Goal: Information Seeking & Learning: Learn about a topic

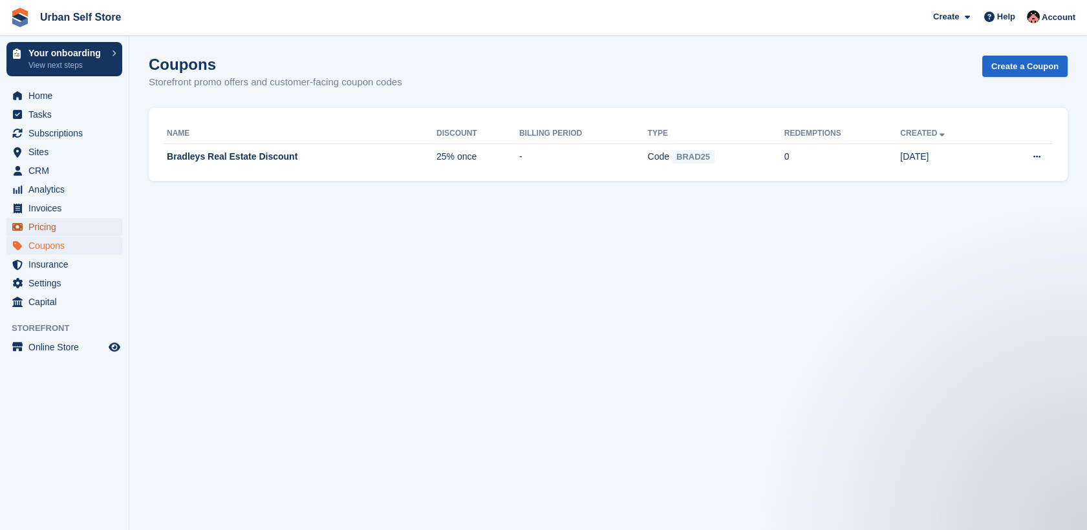
click at [51, 230] on span "Pricing" at bounding box center [67, 227] width 78 height 18
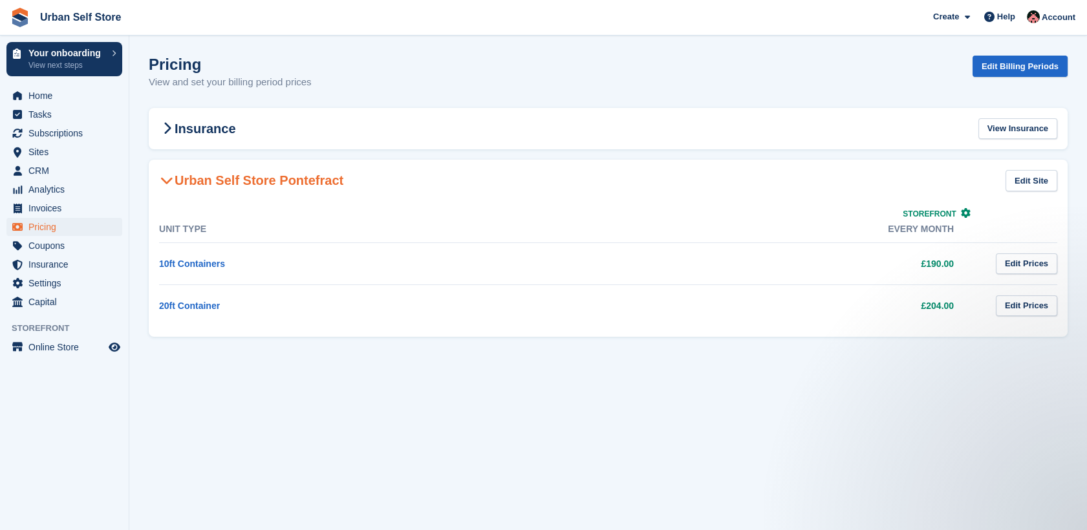
drag, startPoint x: 955, startPoint y: 308, endPoint x: 789, endPoint y: 294, distance: 166.8
click at [789, 294] on td "£204.00" at bounding box center [775, 306] width 411 height 42
click at [207, 375] on section "Pricing View and set your billing period prices Edit Billing Periods Insurance …" at bounding box center [608, 265] width 958 height 530
click at [397, 435] on section "Pricing View and set your billing period prices Edit Billing Periods Insurance …" at bounding box center [608, 265] width 958 height 530
drag, startPoint x: 957, startPoint y: 305, endPoint x: 900, endPoint y: 308, distance: 57.6
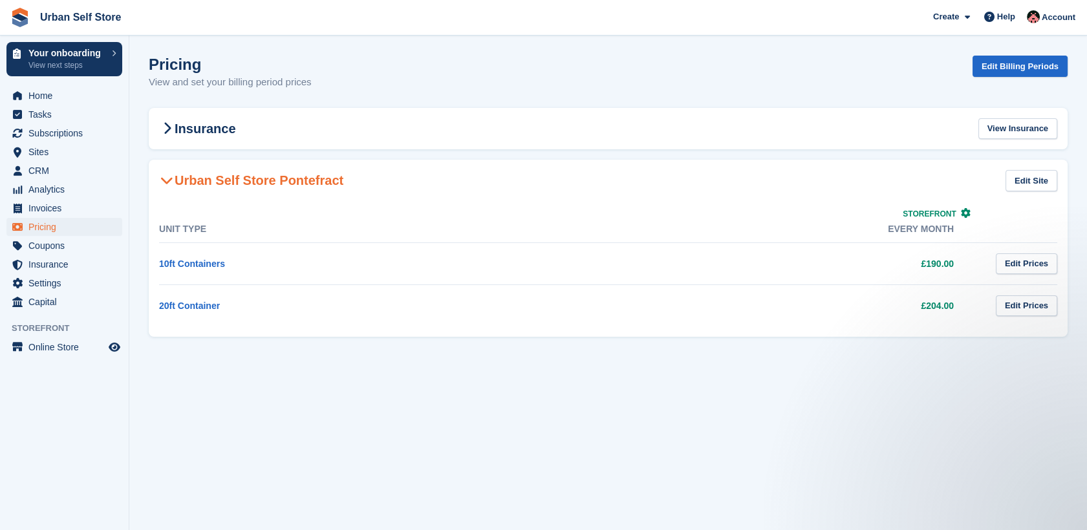
click at [900, 308] on td "£204.00" at bounding box center [775, 306] width 411 height 42
drag, startPoint x: 900, startPoint y: 308, endPoint x: 804, endPoint y: 383, distance: 121.5
click at [804, 383] on section "Pricing View and set your billing period prices Edit Billing Periods Insurance …" at bounding box center [608, 265] width 958 height 530
drag, startPoint x: 961, startPoint y: 228, endPoint x: 888, endPoint y: 205, distance: 76.7
click at [888, 216] on th "Storefront Every month" at bounding box center [775, 229] width 411 height 27
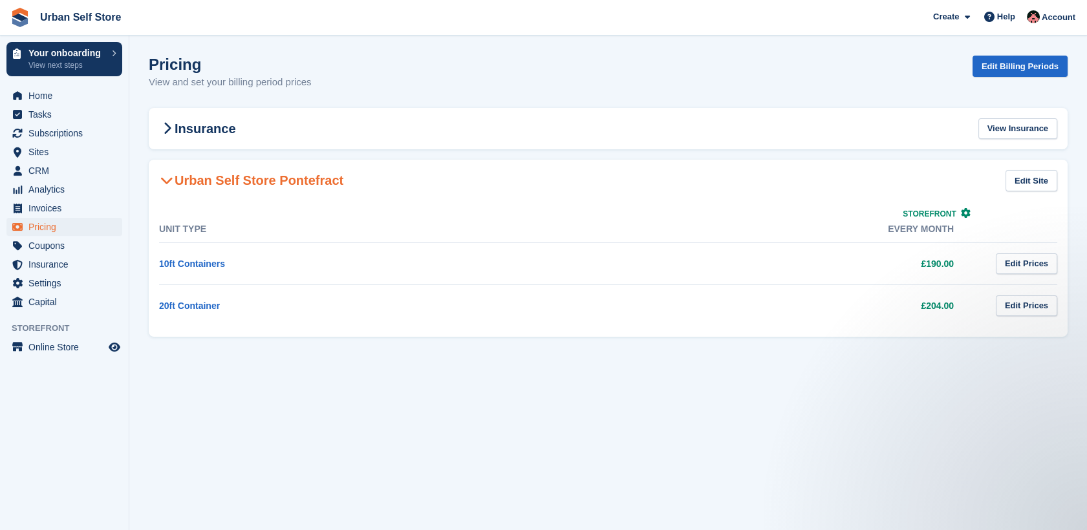
drag, startPoint x: 888, startPoint y: 205, endPoint x: 812, endPoint y: 191, distance: 77.6
click at [812, 191] on Pontefract-2530 "Urban Self Store Pontefract Edit Site" at bounding box center [608, 181] width 919 height 42
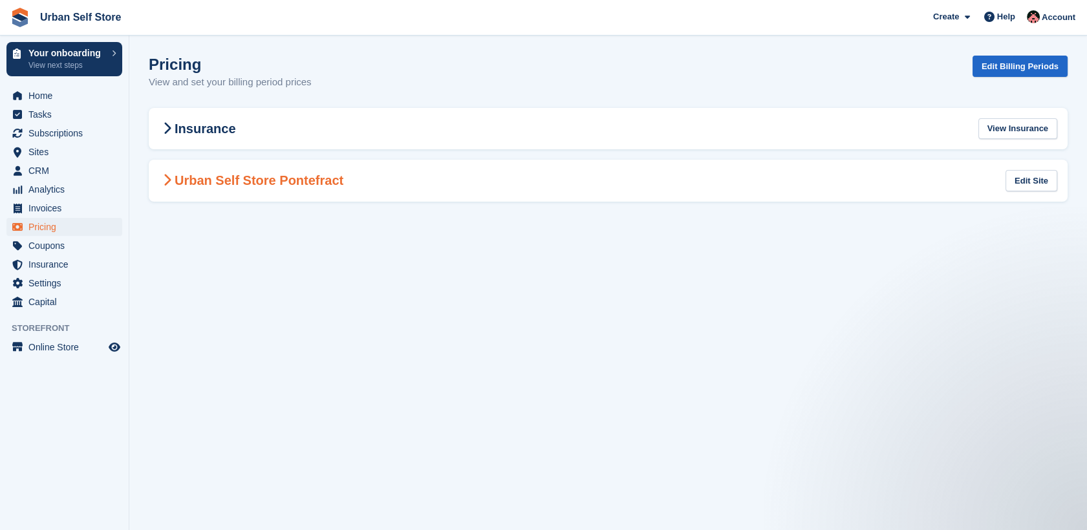
click at [160, 182] on span at bounding box center [167, 181] width 16 height 16
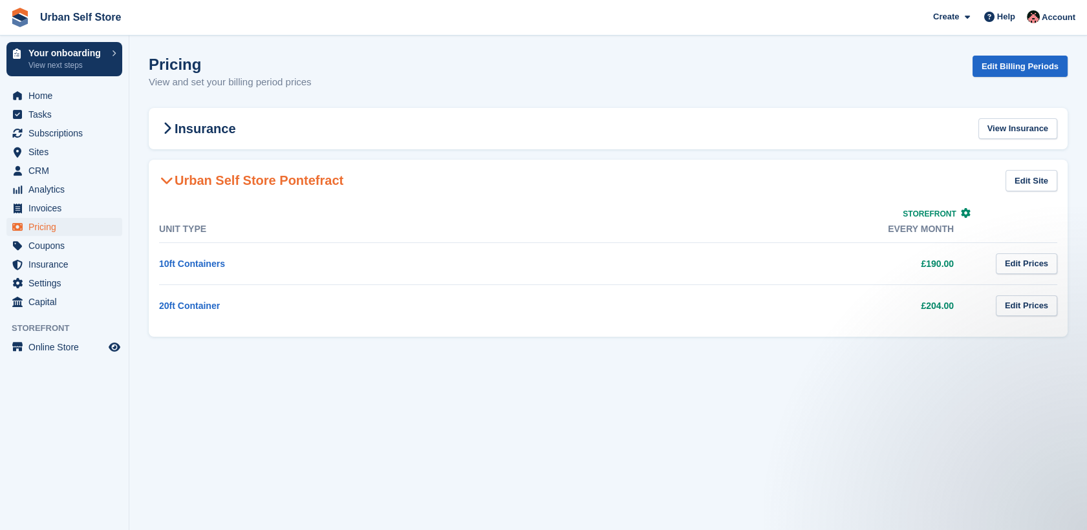
click at [481, 439] on section "Pricing View and set your billing period prices Edit Billing Periods Insurance …" at bounding box center [608, 265] width 958 height 530
click at [306, 406] on section "Pricing View and set your billing period prices Edit Billing Periods Insurance …" at bounding box center [608, 265] width 958 height 530
drag, startPoint x: 151, startPoint y: 66, endPoint x: 352, endPoint y: 88, distance: 202.3
click at [352, 88] on div "Pricing View and set your billing period prices Edit Billing Periods" at bounding box center [608, 81] width 919 height 50
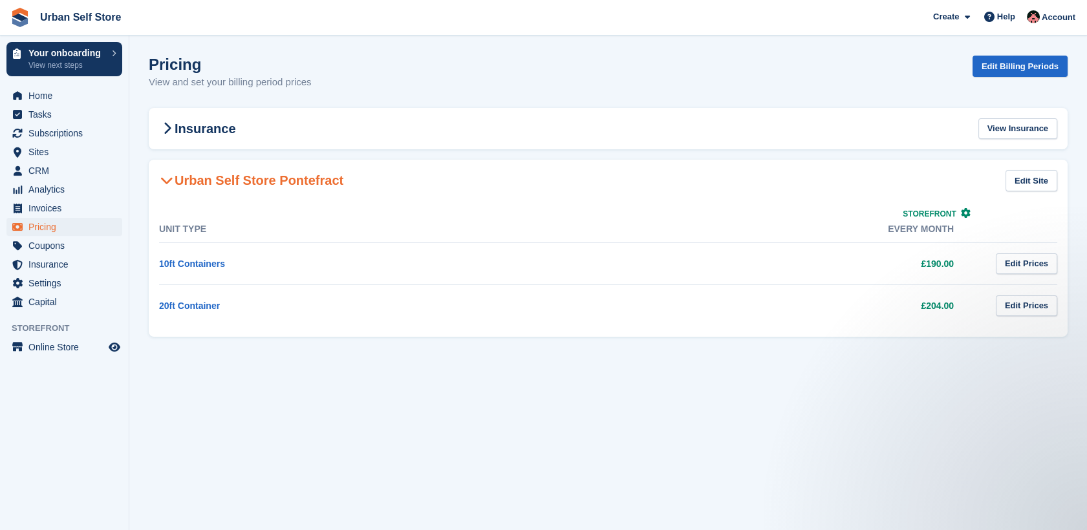
click at [325, 87] on div "Pricing View and set your billing period prices Edit Billing Periods" at bounding box center [608, 81] width 919 height 50
drag, startPoint x: 316, startPoint y: 85, endPoint x: 144, endPoint y: 65, distance: 173.9
click at [144, 65] on section "Pricing View and set your billing period prices Edit Billing Periods Insurance …" at bounding box center [608, 265] width 958 height 530
drag, startPoint x: 144, startPoint y: 65, endPoint x: 378, endPoint y: 96, distance: 236.2
click at [378, 96] on div "Pricing View and set your billing period prices Edit Billing Periods" at bounding box center [608, 81] width 919 height 50
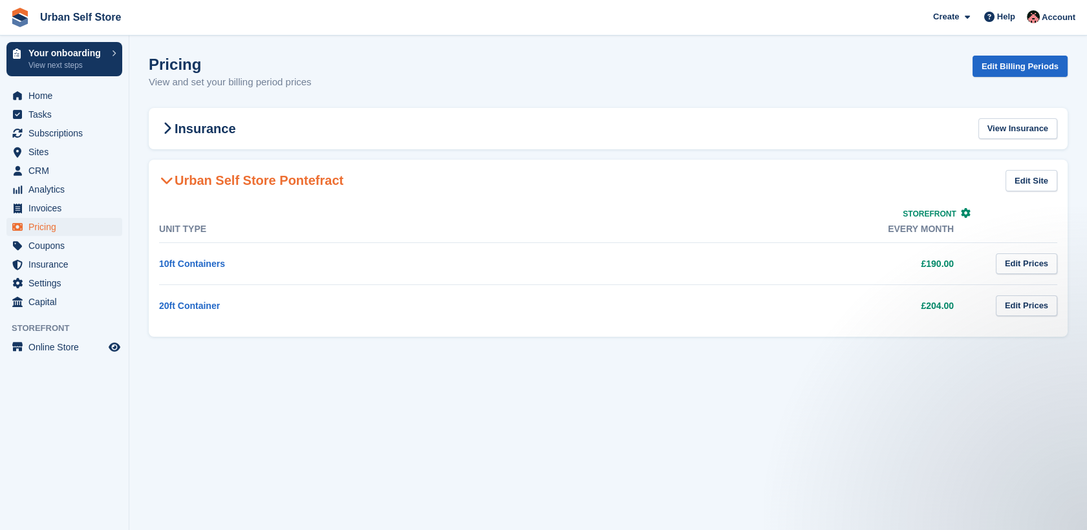
click at [372, 86] on div "Pricing View and set your billing period prices Edit Billing Periods" at bounding box center [608, 81] width 919 height 50
drag, startPoint x: 153, startPoint y: 64, endPoint x: 349, endPoint y: 93, distance: 198.7
click at [349, 93] on div "Pricing View and set your billing period prices Edit Billing Periods" at bounding box center [608, 81] width 919 height 50
drag, startPoint x: 349, startPoint y: 93, endPoint x: 321, endPoint y: 80, distance: 31.5
click at [321, 80] on div "Pricing View and set your billing period prices Edit Billing Periods" at bounding box center [608, 81] width 919 height 50
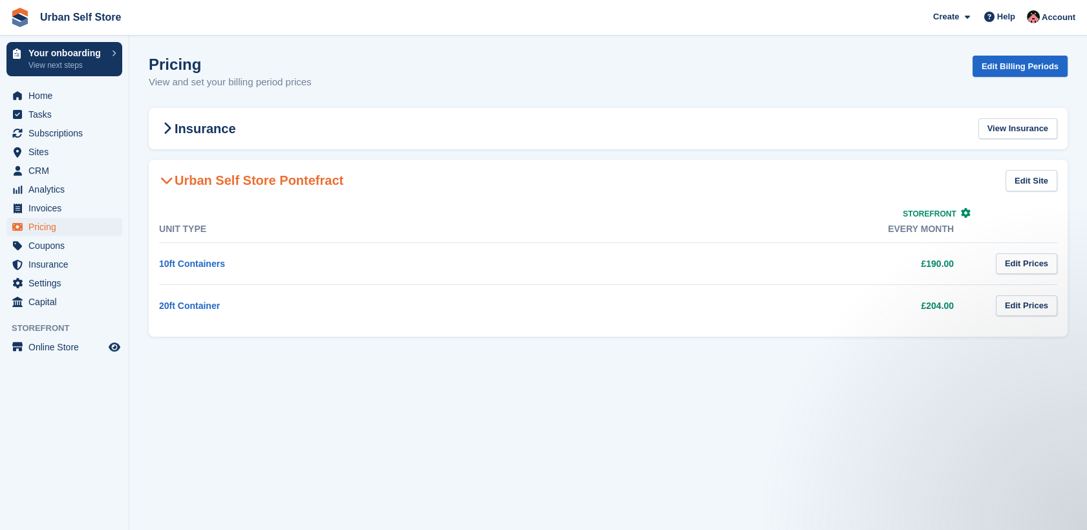
click at [321, 80] on div "Pricing View and set your billing period prices Edit Billing Periods" at bounding box center [608, 81] width 919 height 50
drag, startPoint x: 321, startPoint y: 80, endPoint x: 314, endPoint y: 82, distance: 7.0
click at [314, 82] on div "Pricing View and set your billing period prices Edit Billing Periods" at bounding box center [608, 81] width 919 height 50
click at [297, 394] on section "Pricing View and set your billing period prices Edit Billing Periods Insurance …" at bounding box center [608, 265] width 958 height 530
click at [241, 385] on section "Pricing View and set your billing period prices Edit Billing Periods Insurance …" at bounding box center [608, 265] width 958 height 530
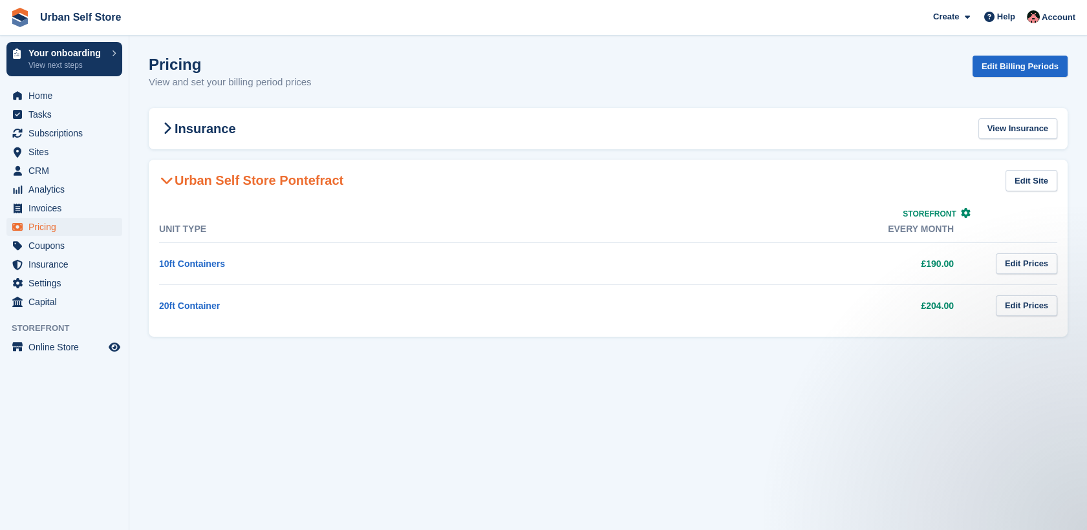
click at [308, 390] on section "Pricing View and set your billing period prices Edit Billing Periods Insurance …" at bounding box center [608, 265] width 958 height 530
click at [535, 358] on section "Pricing View and set your billing period prices Edit Billing Periods Insurance …" at bounding box center [608, 265] width 958 height 530
click at [43, 102] on span "Home" at bounding box center [67, 96] width 78 height 18
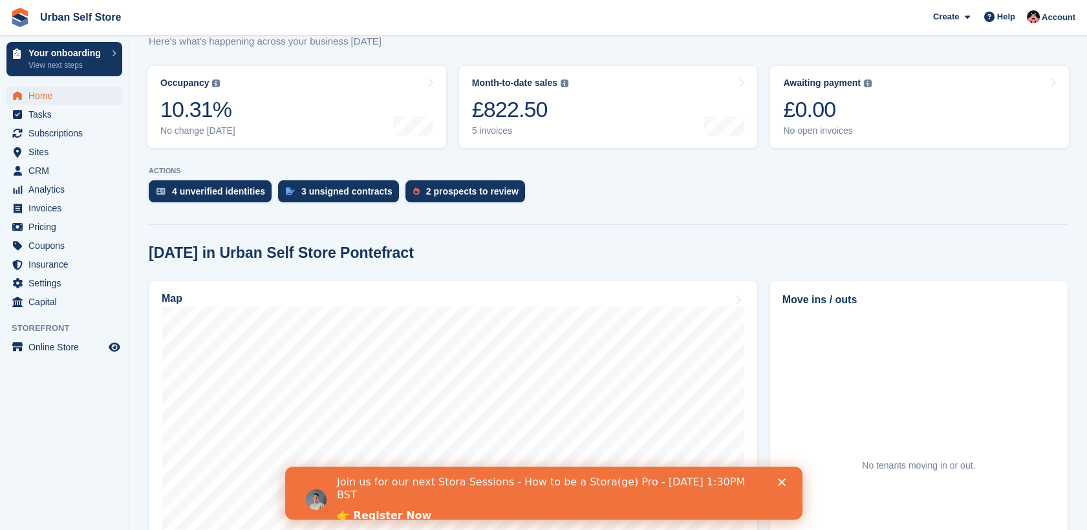
scroll to position [215, 0]
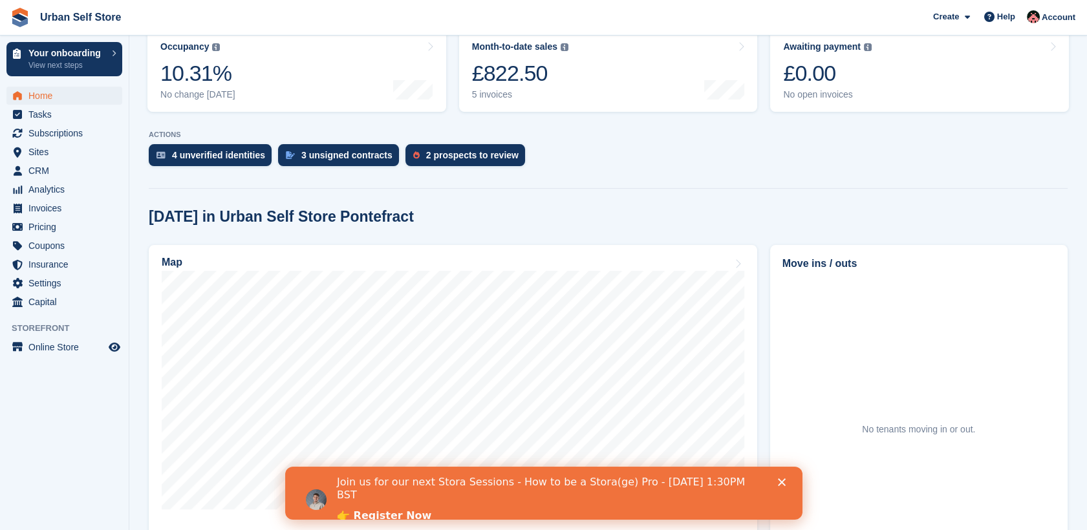
click at [779, 481] on polygon "Close" at bounding box center [781, 483] width 8 height 8
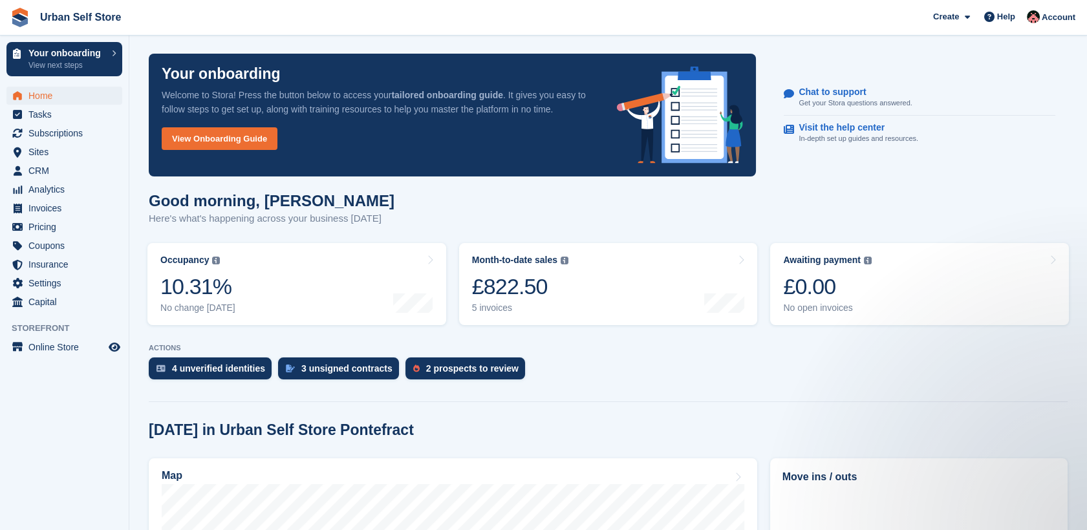
scroll to position [0, 0]
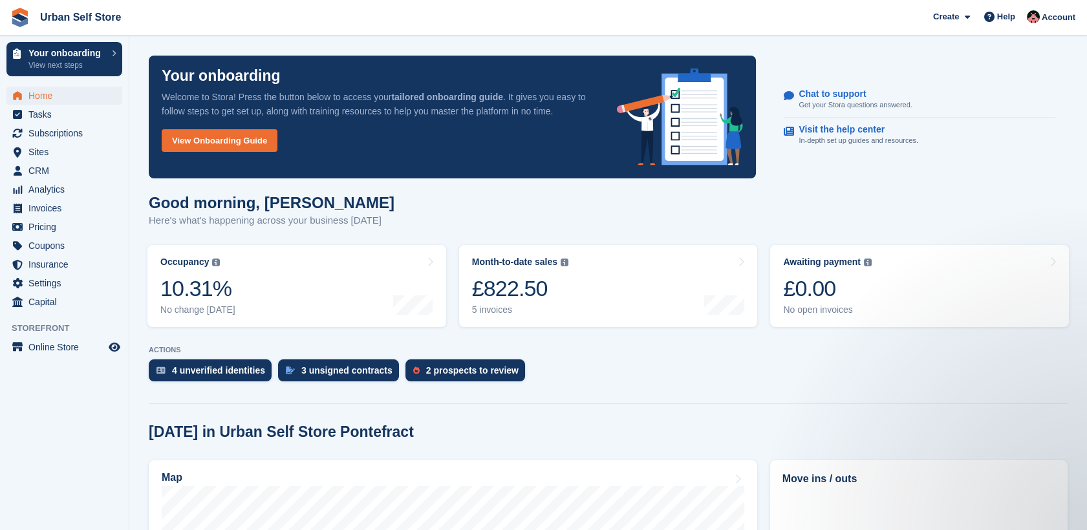
click at [579, 375] on div "4 unverified identities 3 unsigned contracts 2 prospects to review" at bounding box center [608, 374] width 919 height 28
click at [604, 387] on section "Your onboarding Welcome to Stora! Press the button below to access your tailore…" at bounding box center [608, 492] width 958 height 984
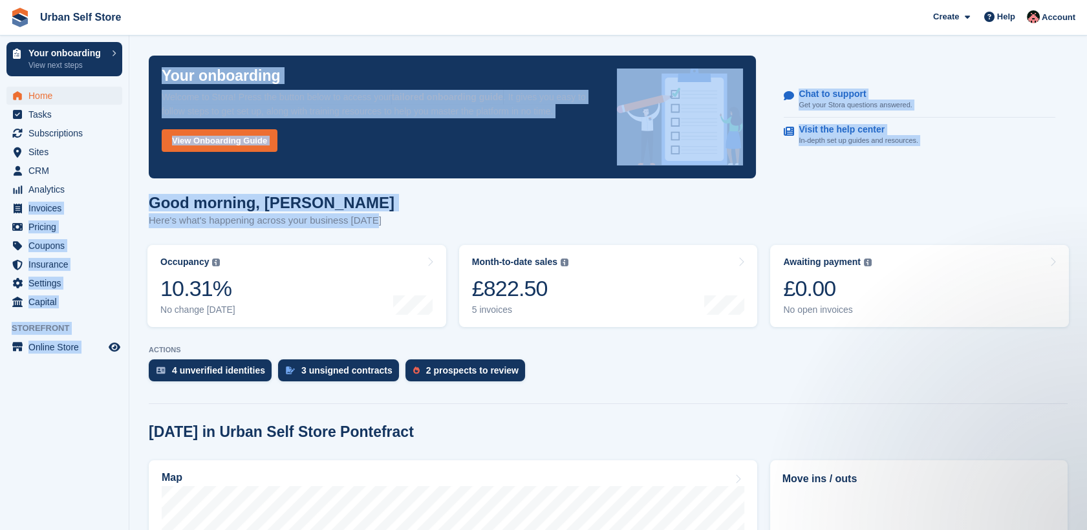
drag, startPoint x: 370, startPoint y: 222, endPoint x: 127, endPoint y: 194, distance: 244.1
click at [127, 194] on div "Your onboarding View next steps Home Tasks Subscriptions Subscriptions Subscrip…" at bounding box center [543, 492] width 1087 height 984
drag, startPoint x: 127, startPoint y: 194, endPoint x: 299, endPoint y: 207, distance: 171.9
click at [299, 207] on h1 "Good morning, Josh" at bounding box center [272, 202] width 246 height 17
click at [285, 206] on h1 "Good morning, Josh" at bounding box center [272, 202] width 246 height 17
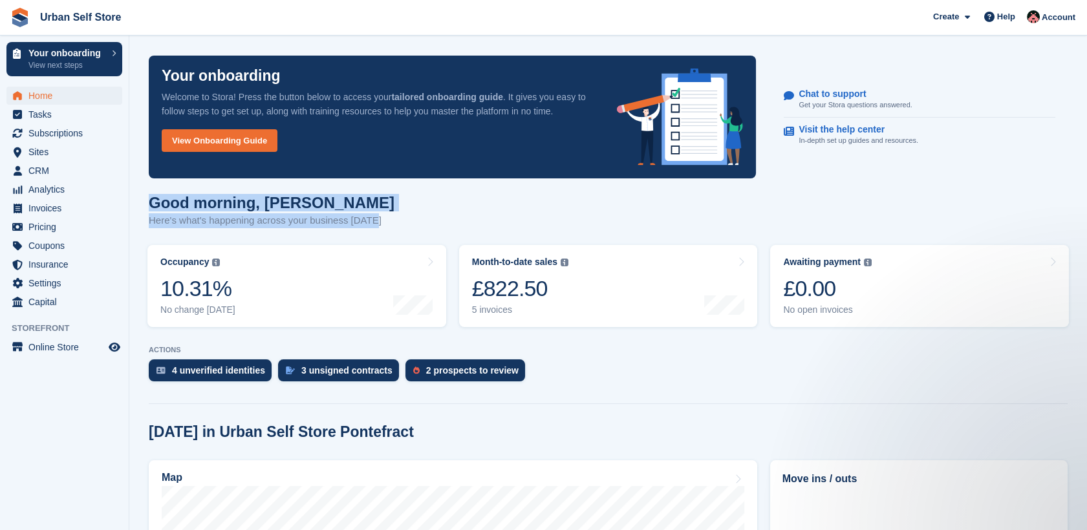
drag, startPoint x: 149, startPoint y: 204, endPoint x: 383, endPoint y: 219, distance: 234.6
click at [383, 219] on div "Good morning, Josh Here's what's happening across your business today" at bounding box center [608, 219] width 919 height 50
drag, startPoint x: 383, startPoint y: 219, endPoint x: 377, endPoint y: 228, distance: 10.8
click at [377, 228] on div "Good morning, Josh Here's what's happening across your business today" at bounding box center [608, 219] width 919 height 50
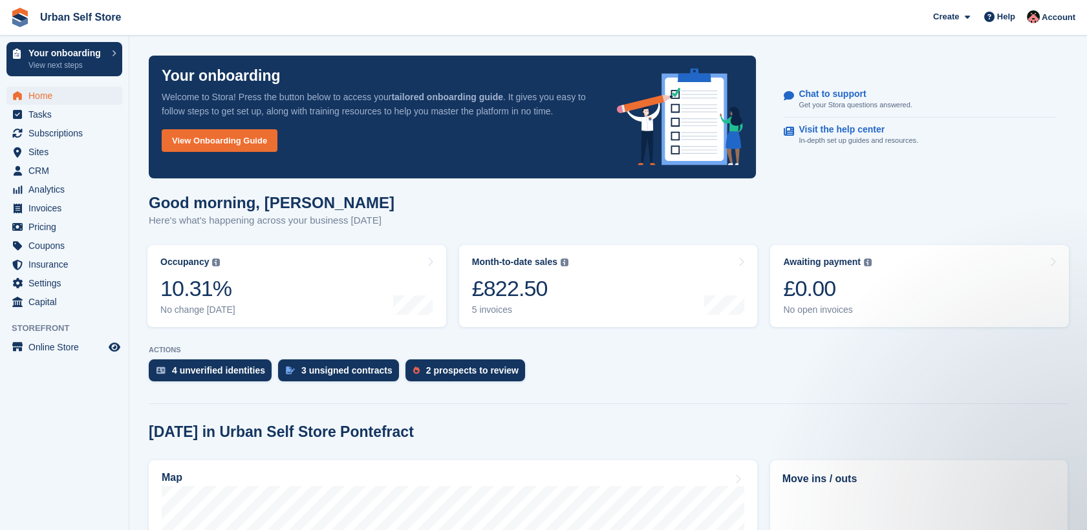
click at [374, 220] on div "Good morning, Josh Here's what's happening across your business today" at bounding box center [608, 219] width 919 height 50
